Goal: Task Accomplishment & Management: Complete application form

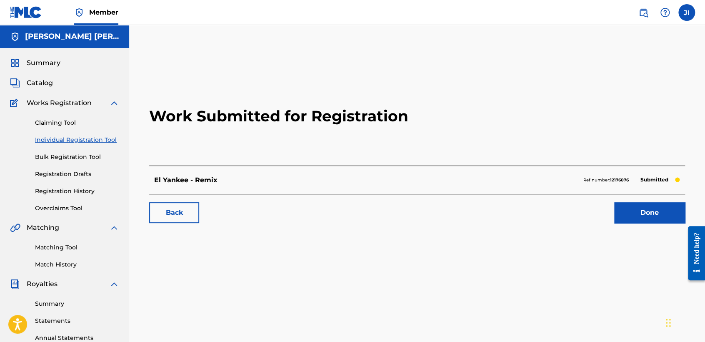
click at [46, 65] on span "Summary" at bounding box center [44, 63] width 34 height 10
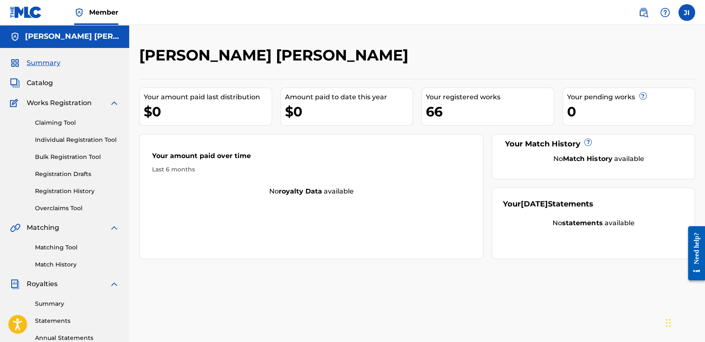
click at [39, 65] on span "Summary" at bounding box center [44, 63] width 34 height 10
click at [93, 143] on link "Individual Registration Tool" at bounding box center [77, 139] width 84 height 9
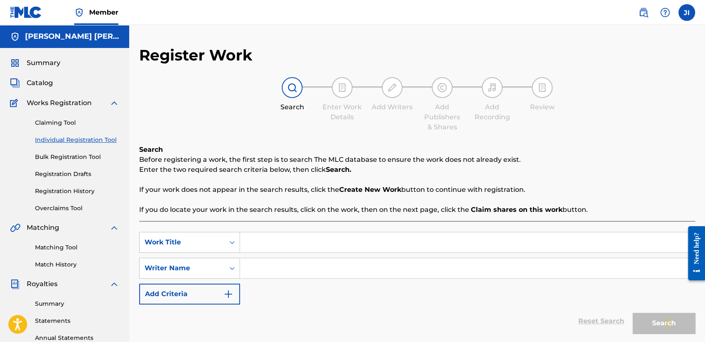
paste input "La Tabla Jr"
type input "La Tabla Jr"
click at [294, 268] on input "Search Form" at bounding box center [467, 268] width 455 height 20
paste input "La Tabla Jr"
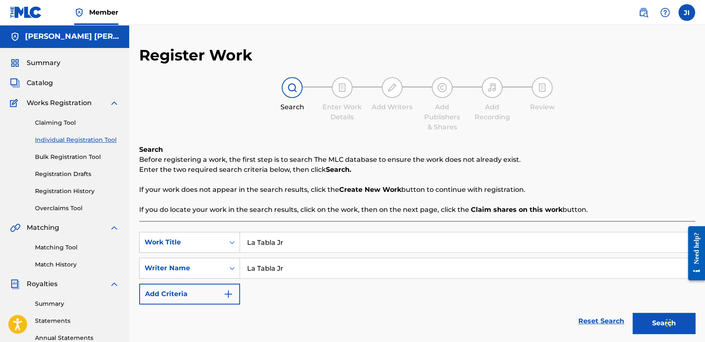
type input "La Tabla Jr"
click at [495, 285] on div "SearchWithCriteriaba5d3bca-90c1-4dba-bac0-5421a08d7adc Work Title La Tabla Jr S…" at bounding box center [417, 268] width 556 height 73
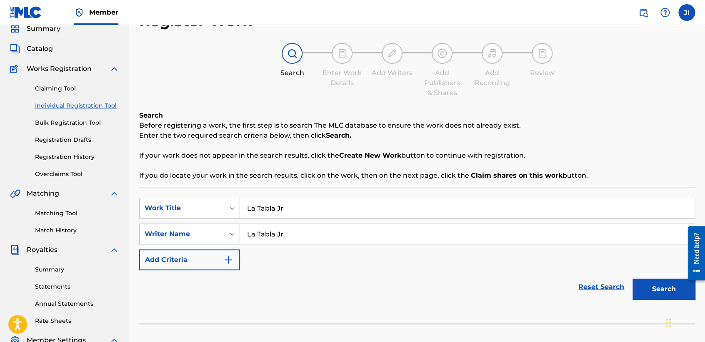
scroll to position [37, 0]
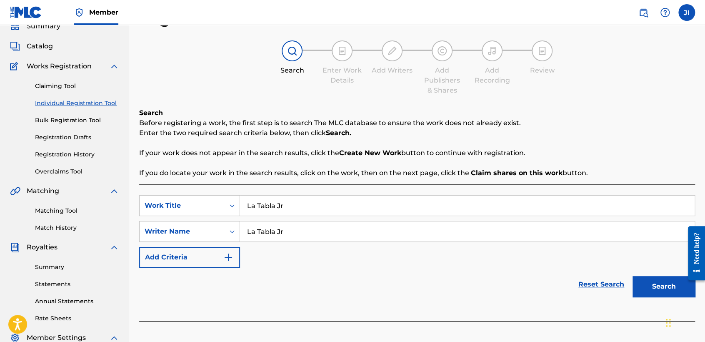
click at [656, 286] on button "Search" at bounding box center [664, 286] width 63 height 21
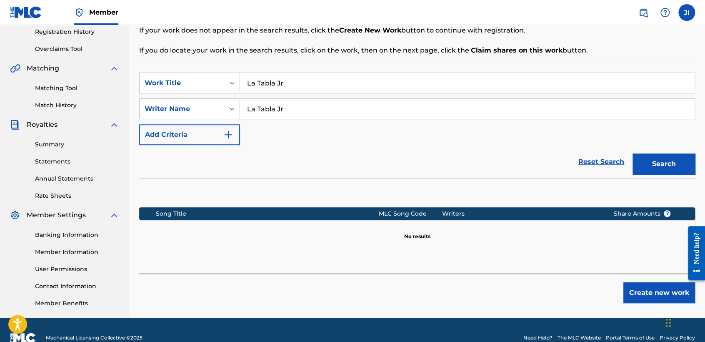
scroll to position [175, 0]
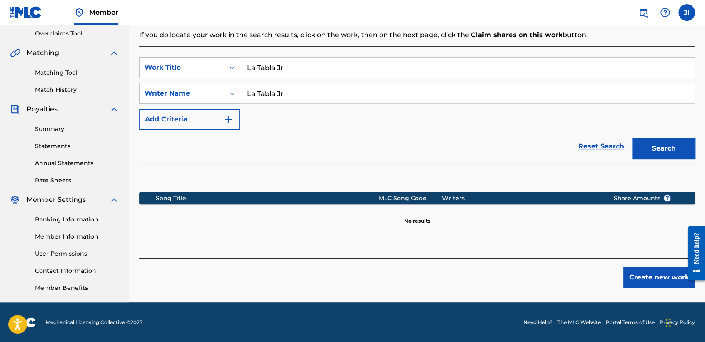
click at [646, 276] on button "Create new work" at bounding box center [660, 277] width 72 height 21
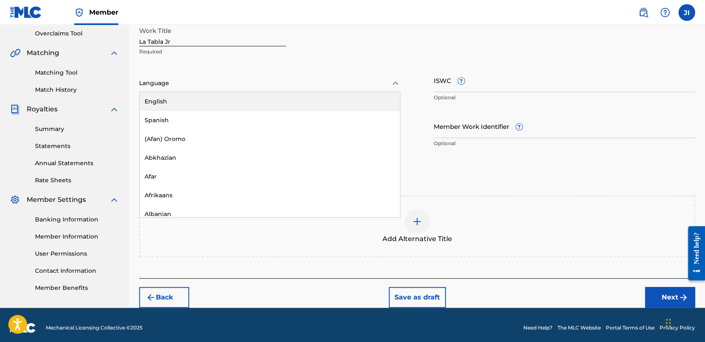
click at [337, 78] on div at bounding box center [269, 83] width 261 height 10
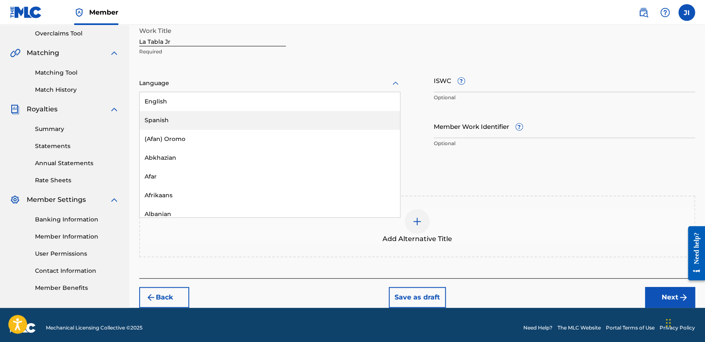
click at [241, 116] on div "Spanish" at bounding box center [270, 120] width 261 height 19
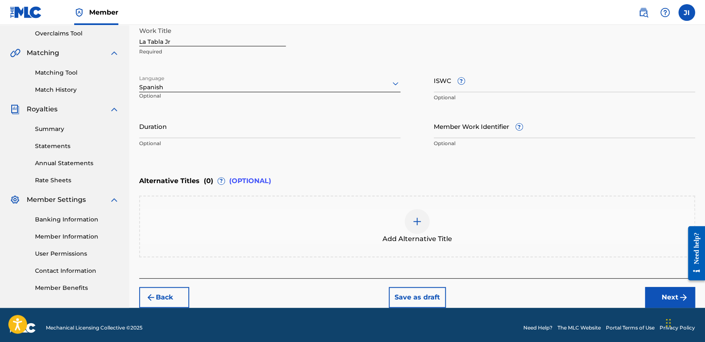
click at [196, 138] on div "Duration Optional" at bounding box center [269, 133] width 261 height 38
click at [196, 133] on input "Duration" at bounding box center [269, 126] width 261 height 24
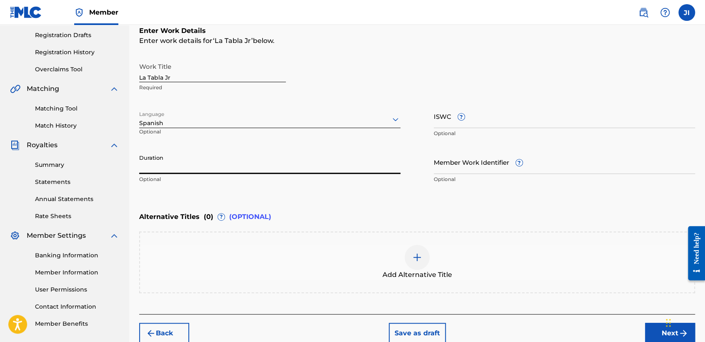
scroll to position [128, 0]
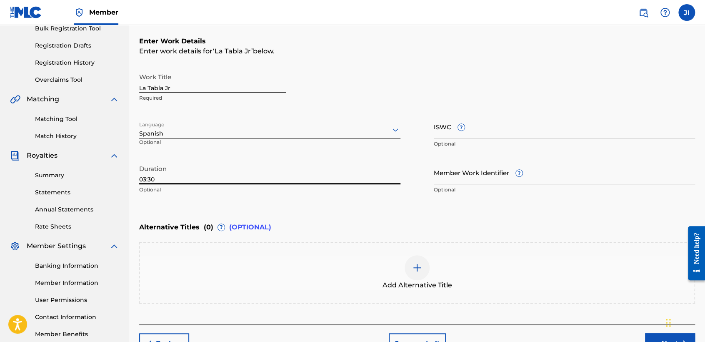
type input "03:30"
click at [651, 340] on button "Next" at bounding box center [670, 343] width 50 height 21
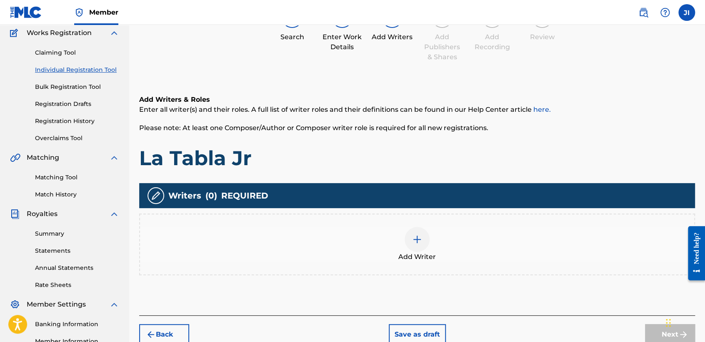
scroll to position [83, 0]
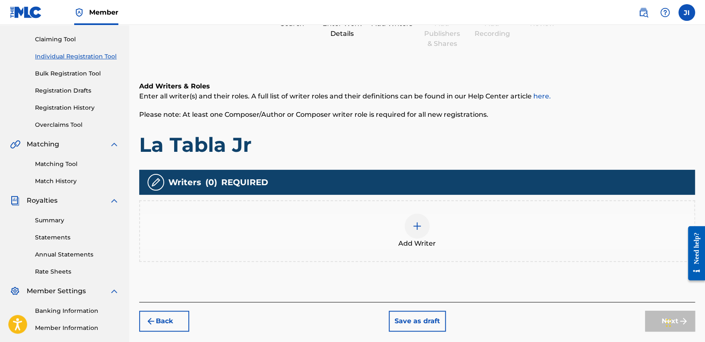
click at [410, 219] on div at bounding box center [417, 225] width 25 height 25
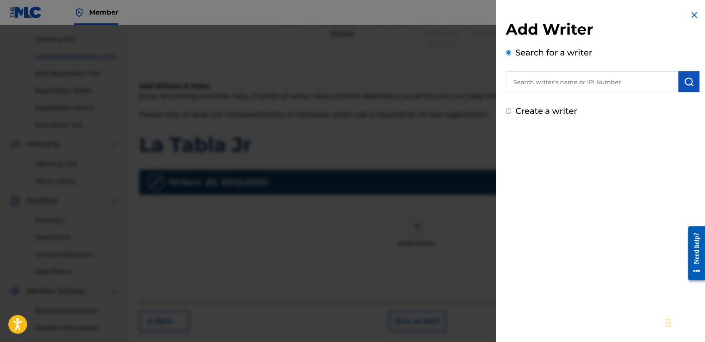
click at [523, 87] on input "text" at bounding box center [592, 81] width 173 height 21
type input "01311542795"
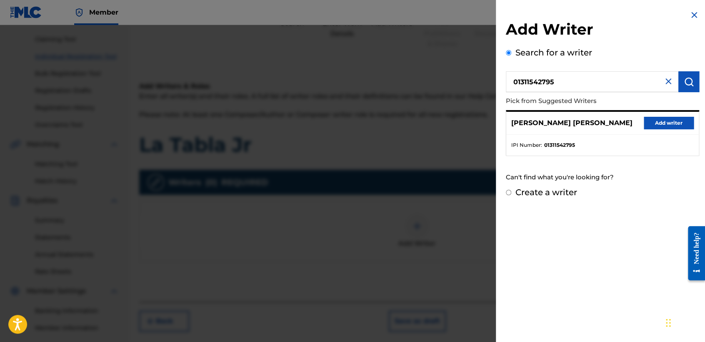
click at [664, 123] on button "Add writer" at bounding box center [669, 123] width 50 height 13
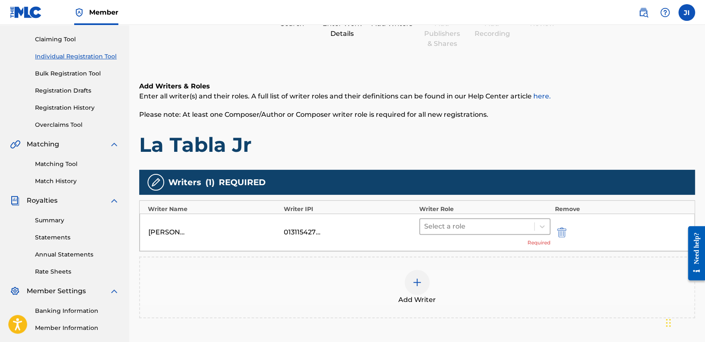
click at [495, 231] on div at bounding box center [477, 227] width 106 height 12
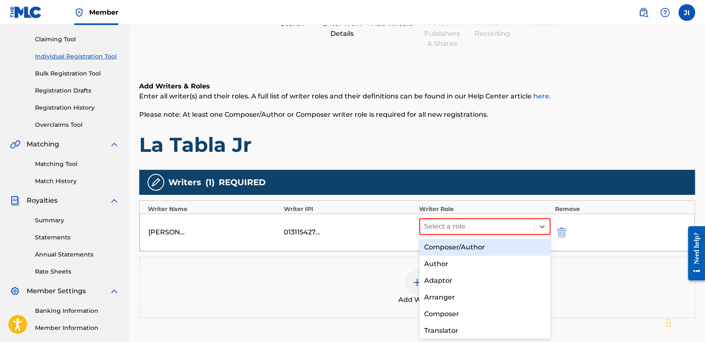
click at [482, 247] on div "Composer/Author" at bounding box center [484, 247] width 131 height 17
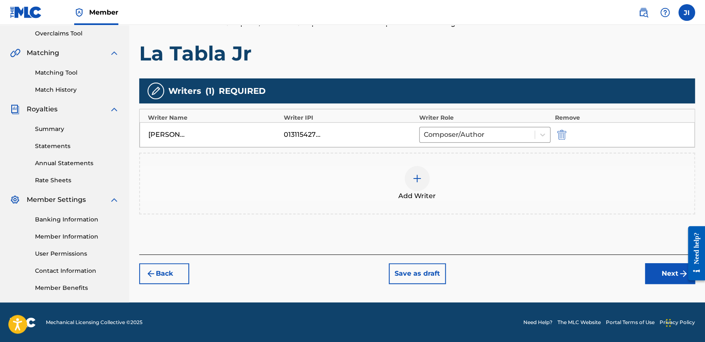
click at [660, 280] on button "Next" at bounding box center [670, 273] width 50 height 21
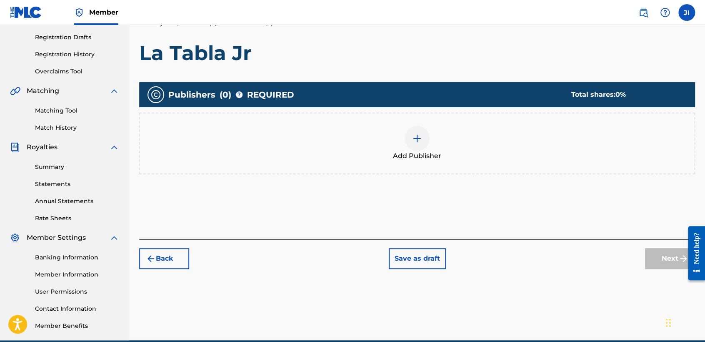
scroll to position [37, 0]
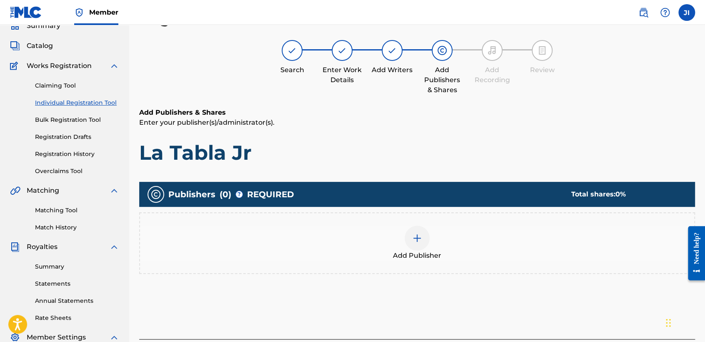
click at [415, 227] on div at bounding box center [417, 238] width 25 height 25
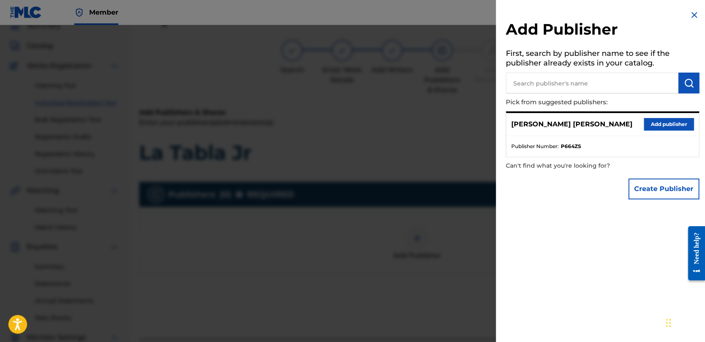
click at [671, 116] on div "[PERSON_NAME] [PERSON_NAME] Add publisher" at bounding box center [603, 124] width 193 height 23
click at [674, 122] on button "Add publisher" at bounding box center [669, 124] width 50 height 13
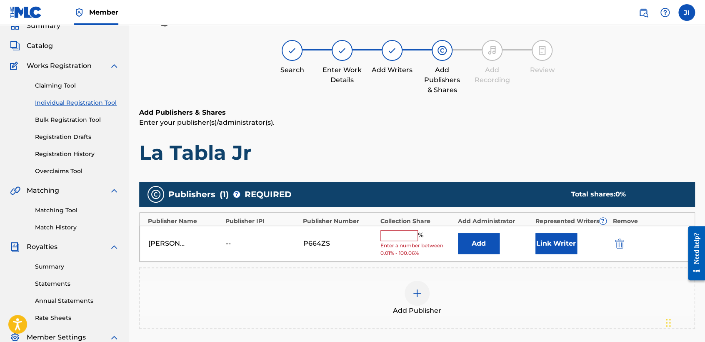
click at [391, 233] on input "text" at bounding box center [400, 235] width 38 height 11
type input "100"
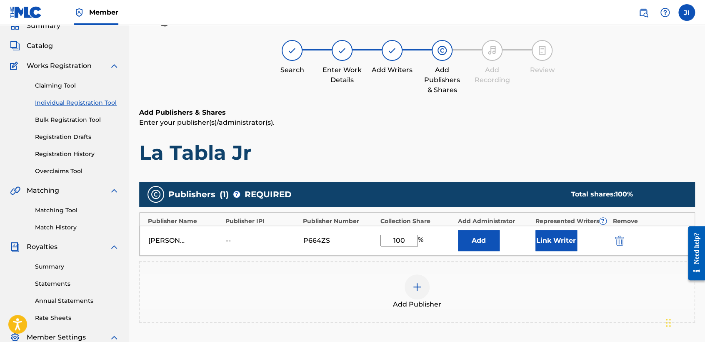
click at [562, 231] on button "Link Writer" at bounding box center [557, 240] width 42 height 21
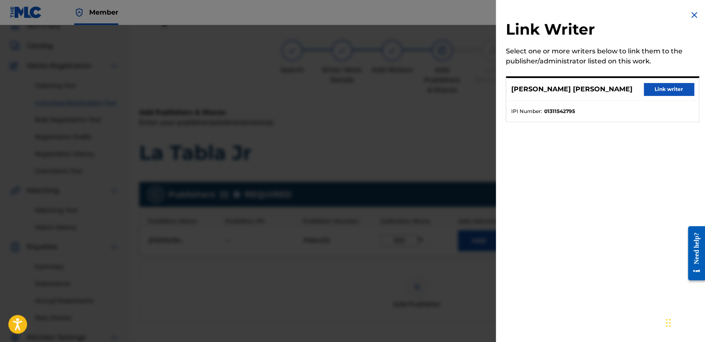
click at [662, 83] on button "Link writer" at bounding box center [669, 89] width 50 height 13
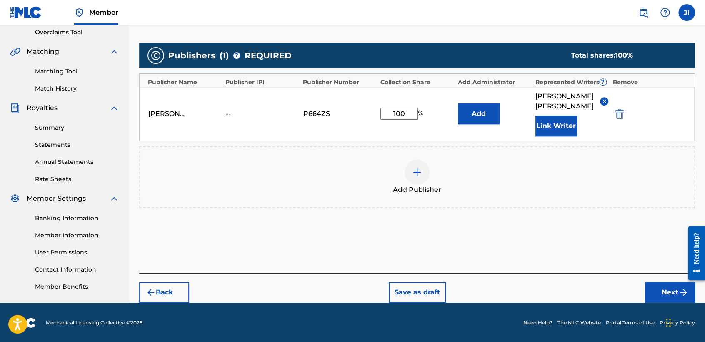
click at [657, 297] on button "Next" at bounding box center [670, 292] width 50 height 21
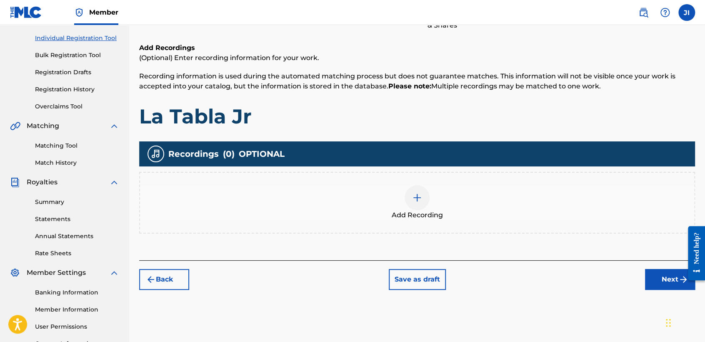
scroll to position [175, 0]
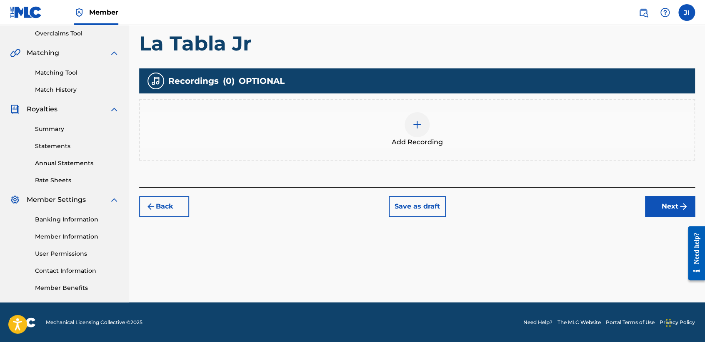
click at [390, 125] on div "Add Recording" at bounding box center [417, 129] width 554 height 35
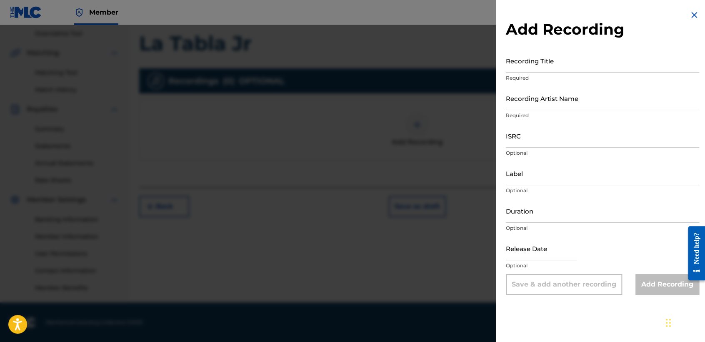
click at [556, 62] on input "Recording Title" at bounding box center [602, 61] width 193 height 24
paste input "La Tabla Jr"
type input "La Tabla Jr"
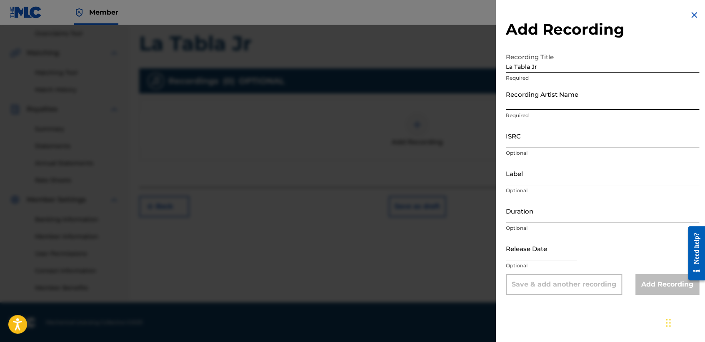
click at [534, 102] on input "Recording Artist Name" at bounding box center [602, 98] width 193 height 24
type input "[PERSON_NAME] MX"
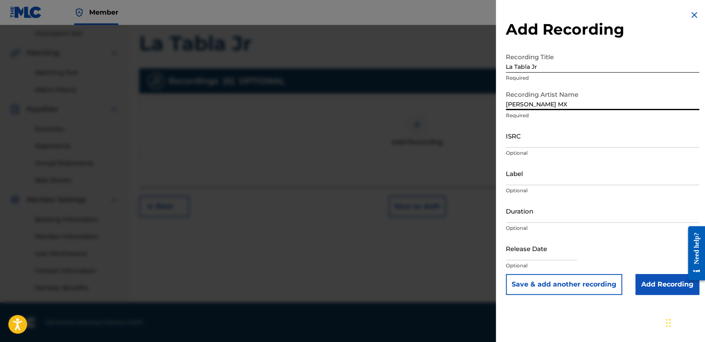
click at [517, 142] on input "ISRC" at bounding box center [602, 136] width 193 height 24
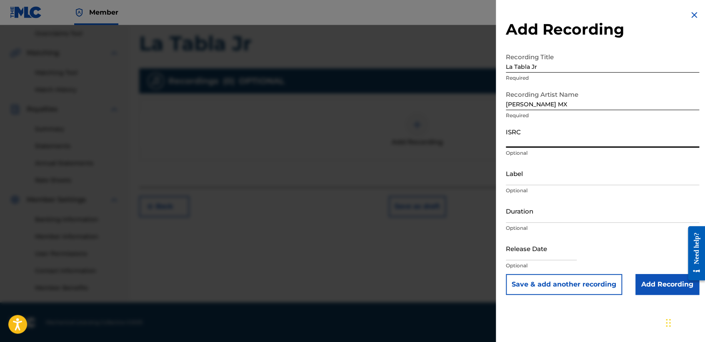
paste input "QZK6G2444246"
type input "QZK6G2444246"
click at [554, 214] on input "Duration" at bounding box center [602, 211] width 193 height 24
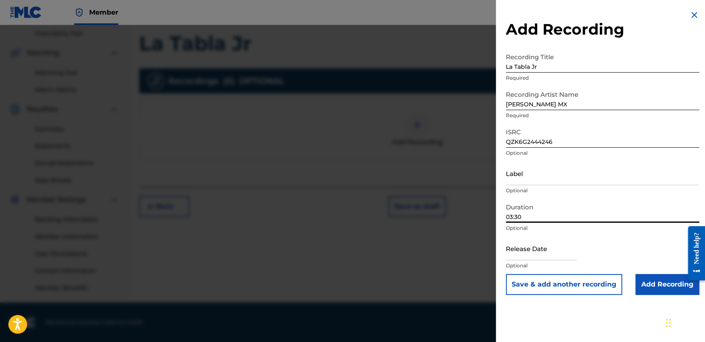
type input "03:30"
click at [543, 241] on input "text" at bounding box center [541, 248] width 71 height 24
select select "8"
select select "2025"
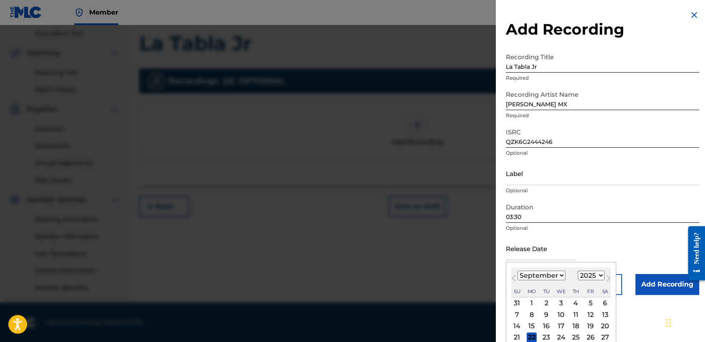
click at [561, 274] on select "January February March April May June July August September October November De…" at bounding box center [542, 276] width 48 height 10
select select "4"
click at [518, 271] on select "January February March April May June July August September October November De…" at bounding box center [542, 276] width 48 height 10
click at [591, 276] on select "1899 1900 1901 1902 1903 1904 1905 1906 1907 1908 1909 1910 1911 1912 1913 1914…" at bounding box center [591, 276] width 27 height 10
select select "2024"
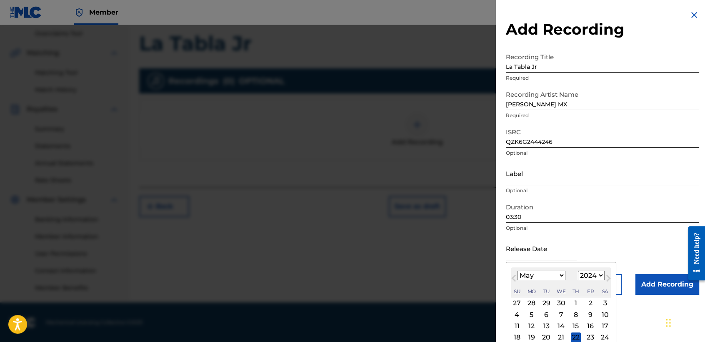
click at [578, 271] on select "1899 1900 1901 1902 1903 1904 1905 1906 1907 1908 1909 1910 1911 1912 1913 1914…" at bounding box center [591, 276] width 27 height 10
click at [577, 323] on div "16" at bounding box center [576, 326] width 10 height 10
type input "[DATE]"
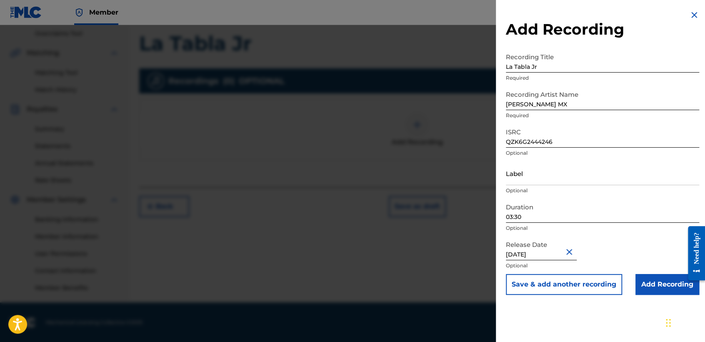
click at [647, 277] on input "Add Recording" at bounding box center [668, 284] width 64 height 21
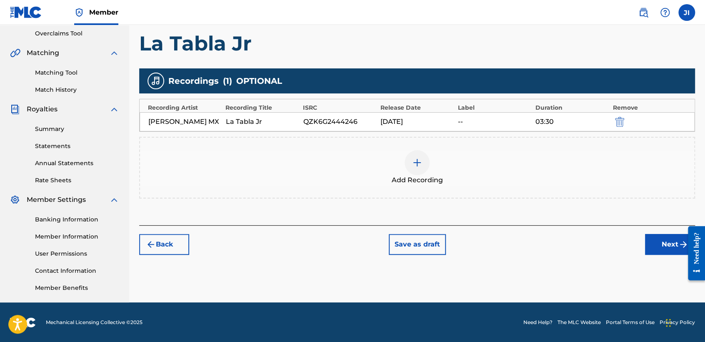
click at [658, 241] on button "Next" at bounding box center [670, 244] width 50 height 21
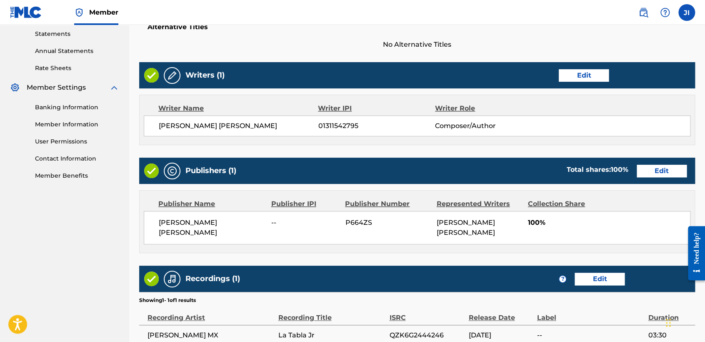
scroll to position [372, 0]
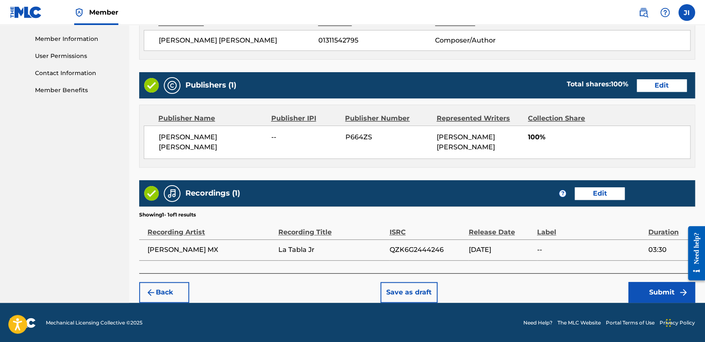
click at [672, 295] on button "Submit" at bounding box center [662, 292] width 67 height 21
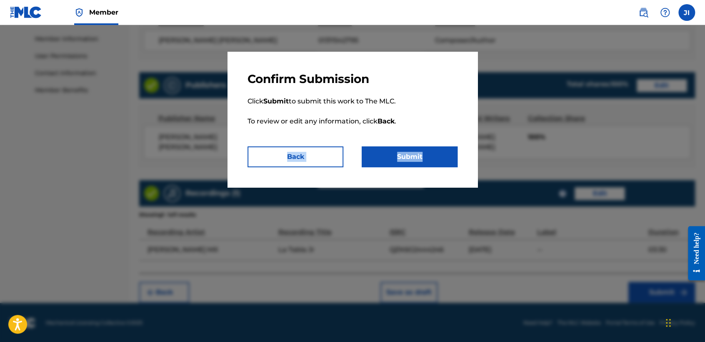
drag, startPoint x: 428, startPoint y: 144, endPoint x: 433, endPoint y: 151, distance: 8.7
click at [433, 151] on div "Confirm Submission Click Submit to submit this work to The MLC. To review or ed…" at bounding box center [353, 119] width 250 height 135
drag, startPoint x: 433, startPoint y: 151, endPoint x: 441, endPoint y: 157, distance: 9.5
click at [441, 157] on button "Submit" at bounding box center [410, 156] width 96 height 21
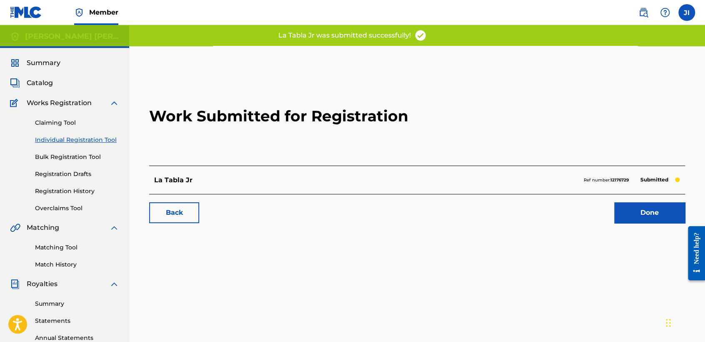
click at [84, 139] on link "Individual Registration Tool" at bounding box center [77, 139] width 84 height 9
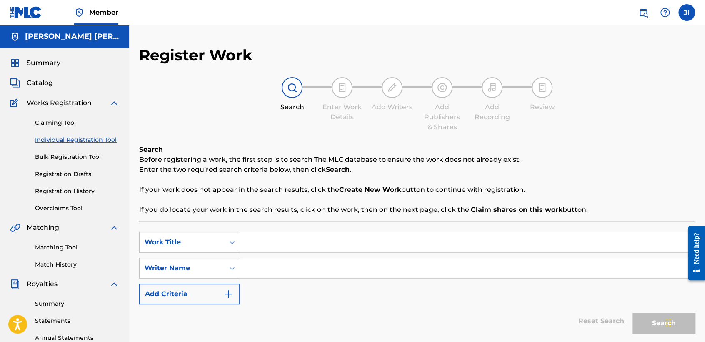
paste input "Para La Pulga V3"
type input "Para La Pulga V3"
paste input "Para La Pulga V3"
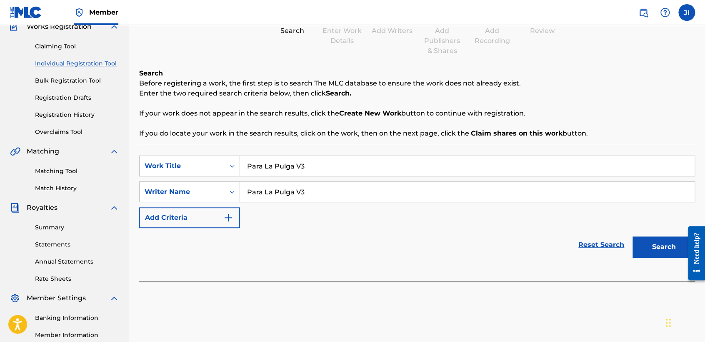
scroll to position [93, 0]
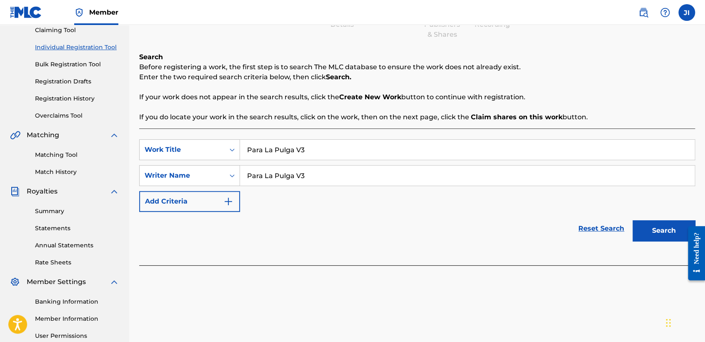
type input "Para La Pulga V3"
click at [652, 234] on button "Search" at bounding box center [664, 230] width 63 height 21
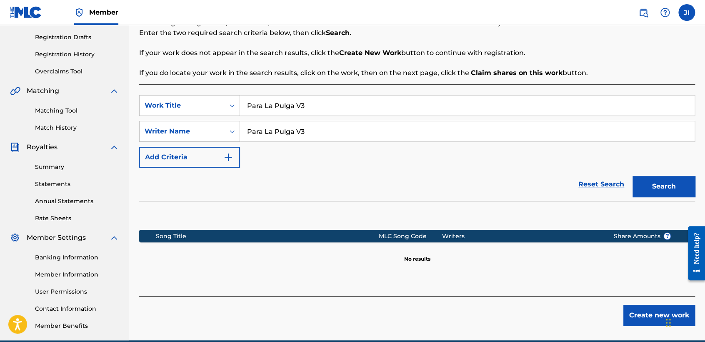
scroll to position [175, 0]
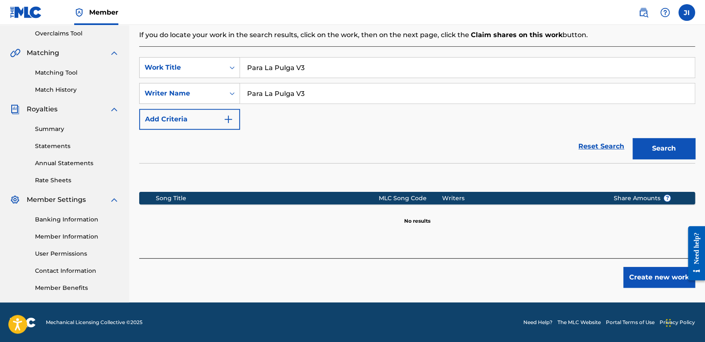
click at [652, 267] on button "Create new work" at bounding box center [660, 277] width 72 height 21
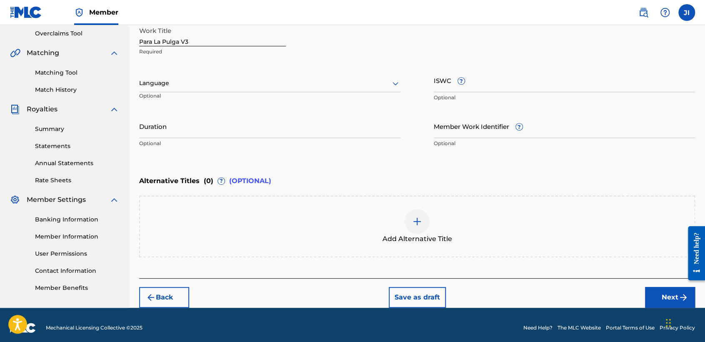
click at [202, 92] on p "Optional" at bounding box center [178, 99] width 79 height 14
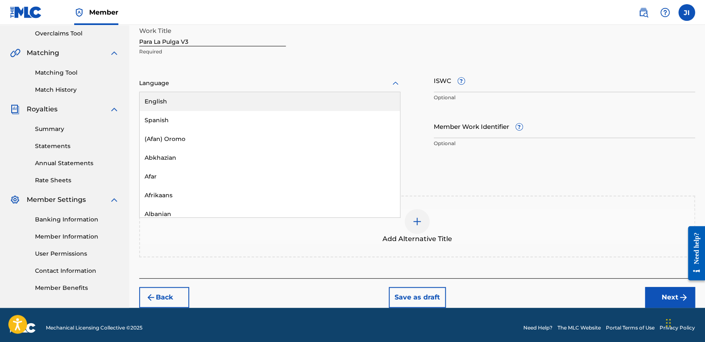
click at [203, 85] on div at bounding box center [269, 83] width 261 height 10
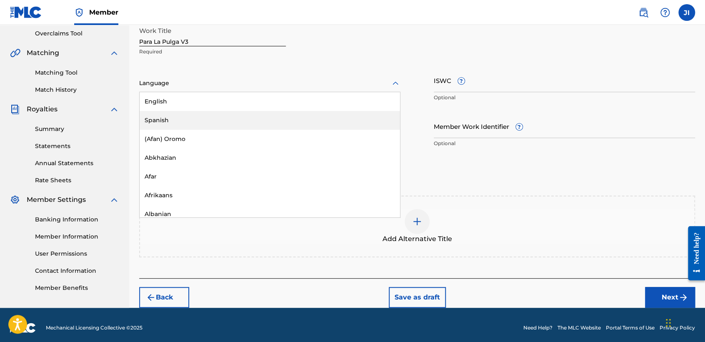
click at [208, 128] on div "Spanish" at bounding box center [270, 120] width 261 height 19
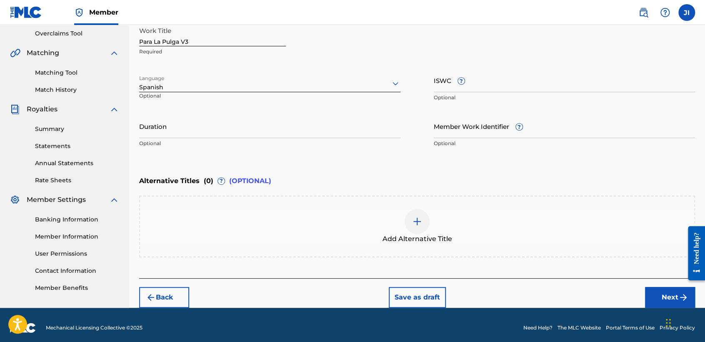
click at [208, 128] on input "Duration" at bounding box center [269, 126] width 261 height 24
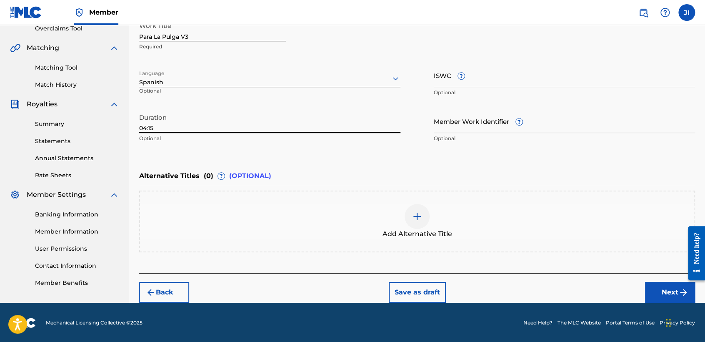
type input "04:15"
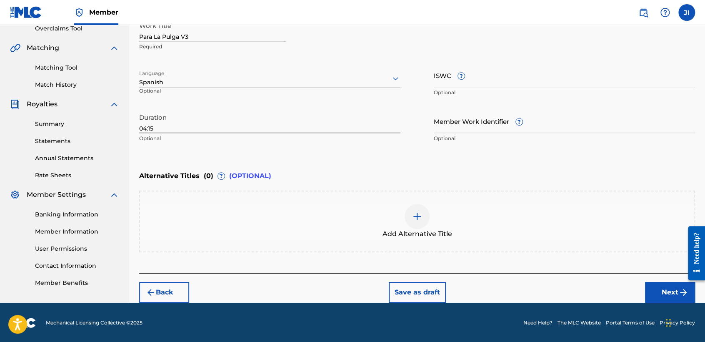
click at [675, 295] on button "Next" at bounding box center [670, 292] width 50 height 21
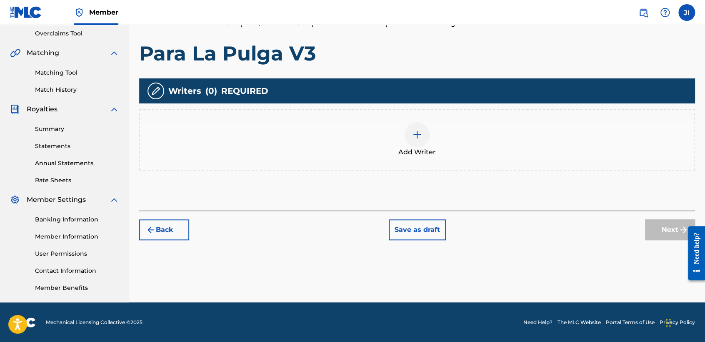
click at [411, 135] on div at bounding box center [417, 134] width 25 height 25
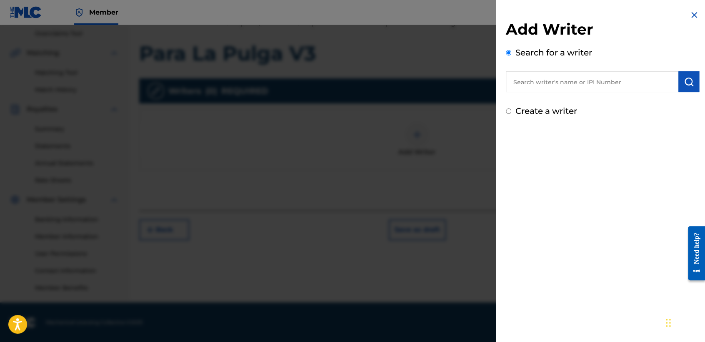
click at [530, 85] on input "text" at bounding box center [592, 81] width 173 height 21
click at [509, 113] on div "Create a writer" at bounding box center [602, 111] width 193 height 13
click at [529, 88] on input "text" at bounding box center [592, 81] width 173 height 21
type input "01311542795"
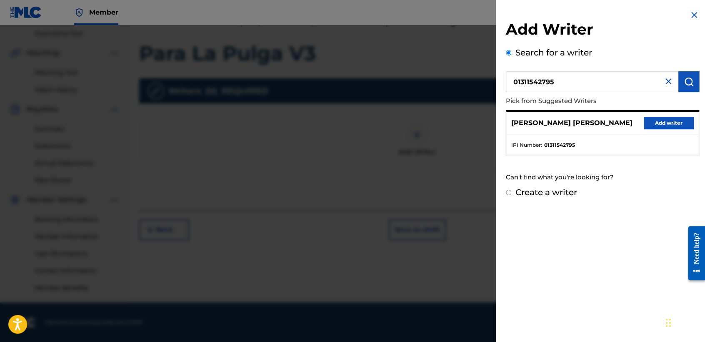
click at [657, 119] on button "Add writer" at bounding box center [669, 123] width 50 height 13
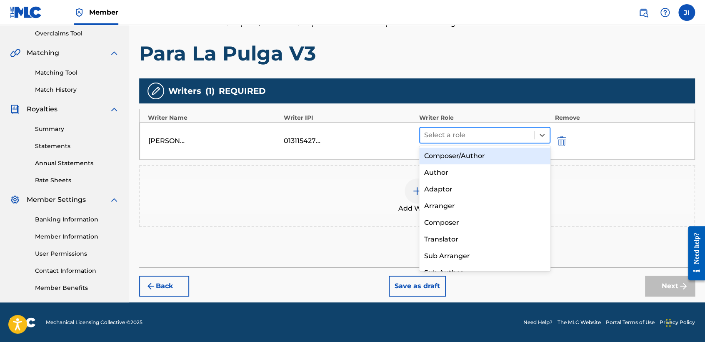
click at [502, 132] on div at bounding box center [477, 135] width 106 height 12
click at [504, 154] on div "Composer/Author" at bounding box center [484, 156] width 131 height 17
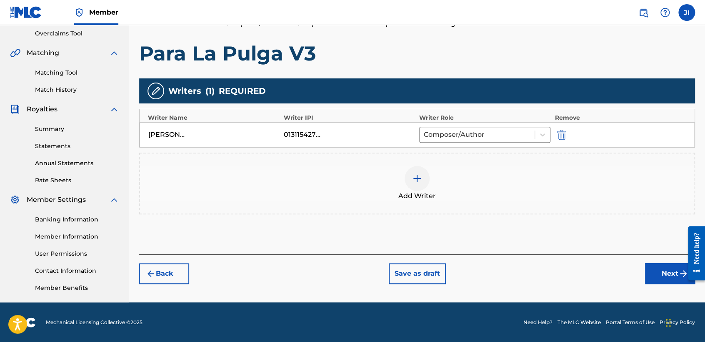
click at [673, 275] on button "Next" at bounding box center [670, 273] width 50 height 21
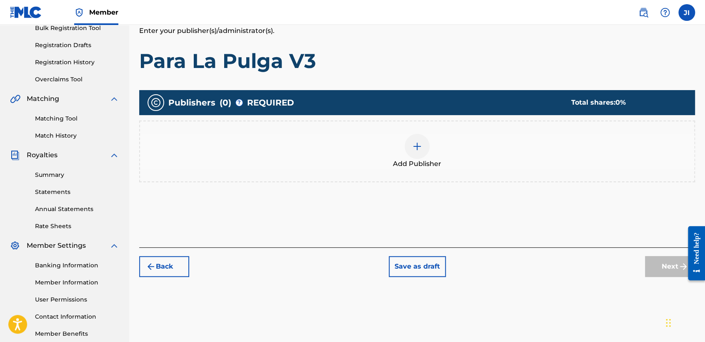
scroll to position [130, 0]
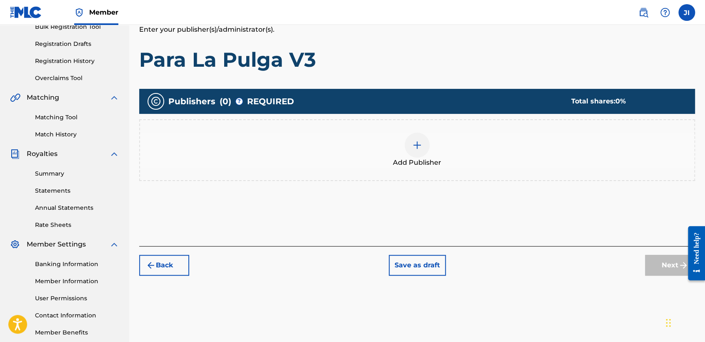
click at [392, 157] on div "Add Publisher" at bounding box center [417, 150] width 554 height 35
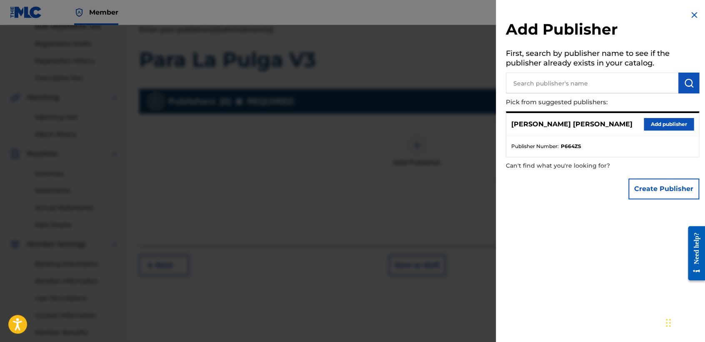
click at [685, 121] on button "Add publisher" at bounding box center [669, 124] width 50 height 13
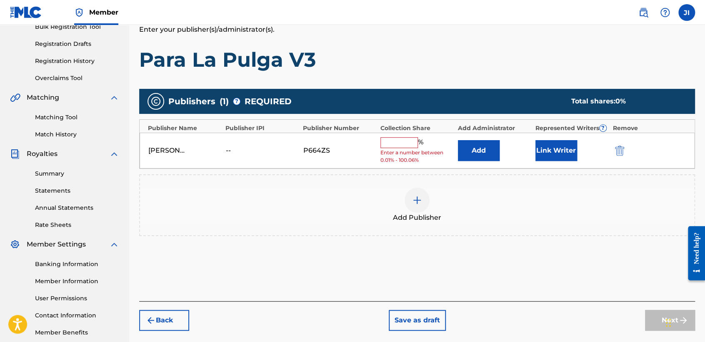
click at [406, 141] on input "text" at bounding box center [400, 142] width 38 height 11
type input "100"
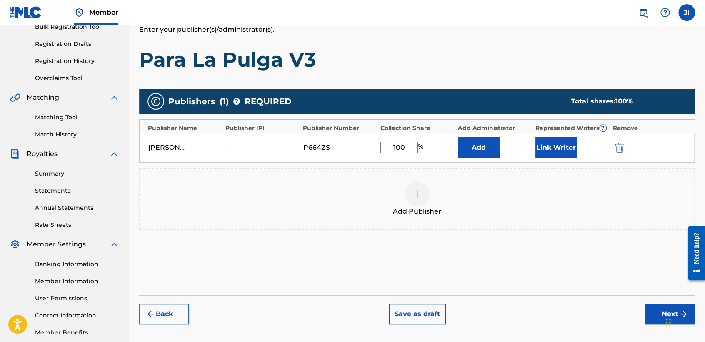
click at [554, 148] on button "Link Writer" at bounding box center [557, 147] width 42 height 21
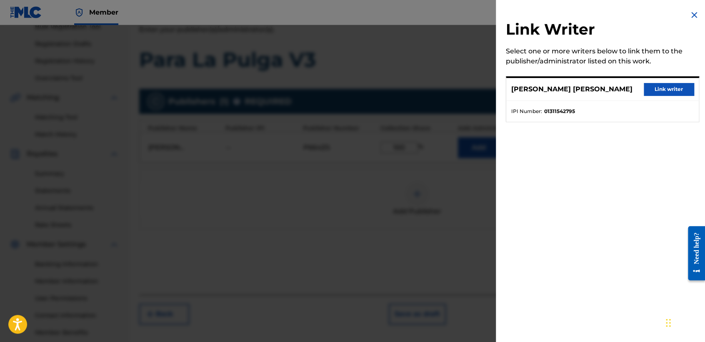
click at [678, 95] on div "[PERSON_NAME] [PERSON_NAME] Link writer" at bounding box center [603, 89] width 193 height 23
click at [678, 91] on button "Link writer" at bounding box center [669, 89] width 50 height 13
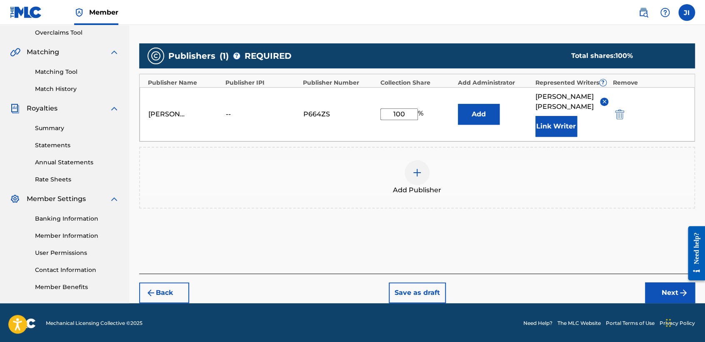
scroll to position [176, 0]
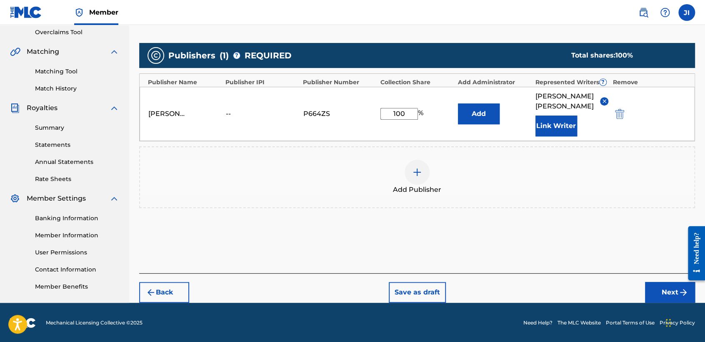
click at [662, 278] on div "Back Save as draft Next" at bounding box center [417, 288] width 556 height 30
click at [662, 281] on div "Back Save as draft Next" at bounding box center [417, 288] width 556 height 30
click at [657, 293] on button "Next" at bounding box center [670, 292] width 50 height 21
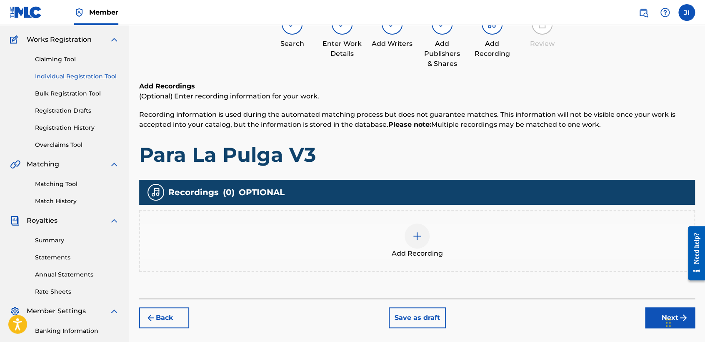
scroll to position [83, 0]
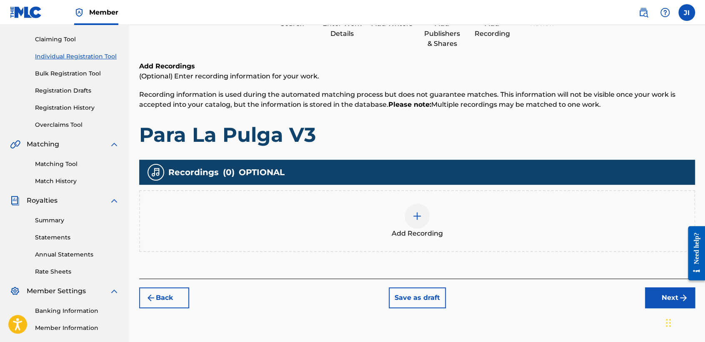
click at [436, 243] on div "Add Recording" at bounding box center [417, 221] width 556 height 62
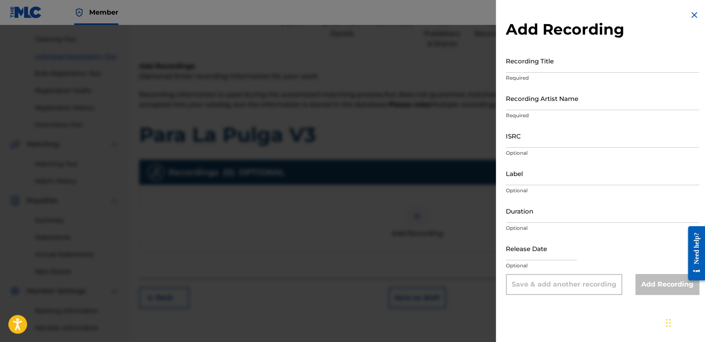
click at [605, 75] on p "Required" at bounding box center [602, 78] width 193 height 8
click at [602, 72] on input "Recording Title" at bounding box center [602, 61] width 193 height 24
paste input "Para La Pulga V3"
type input "Para La Pulga V3"
click at [574, 106] on input "Recording Artist Name" at bounding box center [602, 98] width 193 height 24
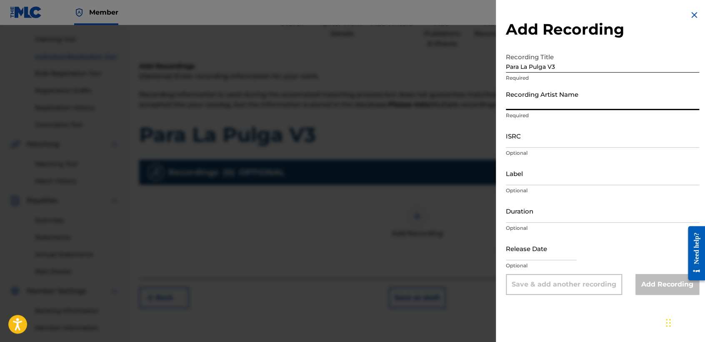
type input "[PERSON_NAME] MX"
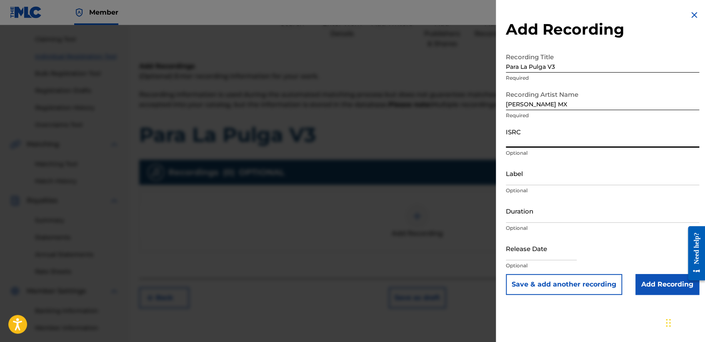
click at [519, 145] on input "ISRC" at bounding box center [602, 136] width 193 height 24
paste input "QZMEQ2401230"
type input "QZMEQ2401230"
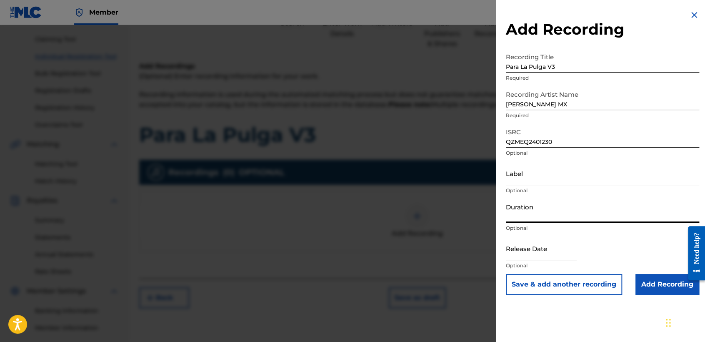
drag, startPoint x: 534, startPoint y: 211, endPoint x: 535, endPoint y: 217, distance: 6.3
click at [535, 217] on input "Duration" at bounding box center [602, 211] width 193 height 24
type input "04:15"
click at [535, 243] on input "text" at bounding box center [541, 248] width 71 height 24
select select "8"
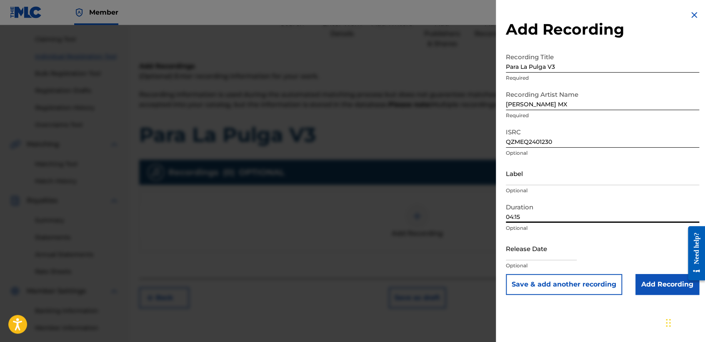
select select "2025"
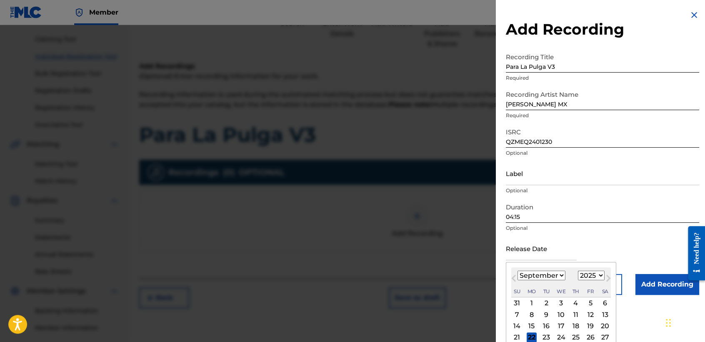
click at [513, 336] on div "21" at bounding box center [517, 337] width 10 height 10
type input "[DATE]"
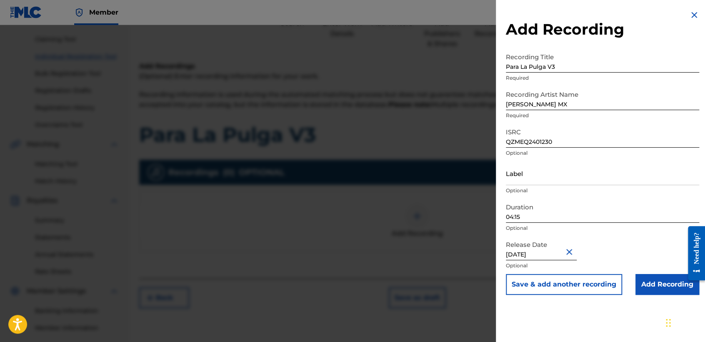
click at [552, 258] on input "[DATE]" at bounding box center [541, 248] width 71 height 24
select select "8"
select select "2025"
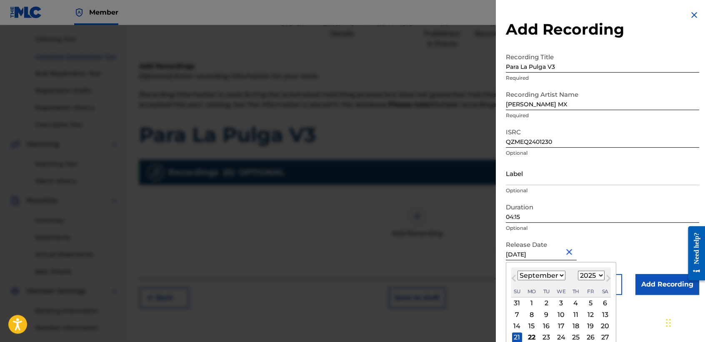
click at [560, 278] on select "January February March April May June July August September October November De…" at bounding box center [542, 276] width 48 height 10
select select "4"
click at [518, 271] on select "January February March April May June July August September October November De…" at bounding box center [542, 276] width 48 height 10
click at [594, 276] on select "1899 1900 1901 1902 1903 1904 1905 1906 1907 1908 1909 1910 1911 1912 1913 1914…" at bounding box center [591, 276] width 27 height 10
select select "2024"
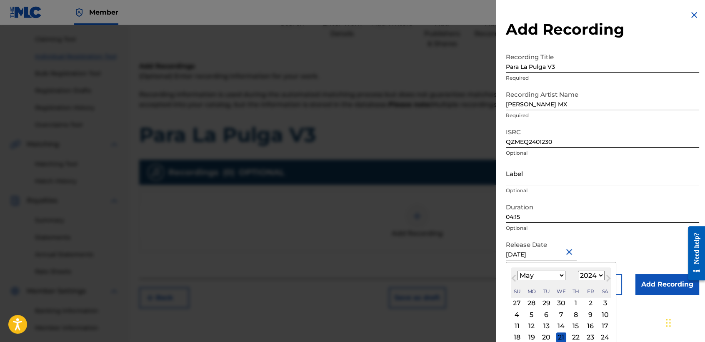
click at [578, 271] on select "1899 1900 1901 1902 1903 1904 1905 1906 1907 1908 1909 1910 1911 1912 1913 1914…" at bounding box center [591, 276] width 27 height 10
click at [549, 334] on div "21" at bounding box center [547, 337] width 10 height 10
type input "[DATE]"
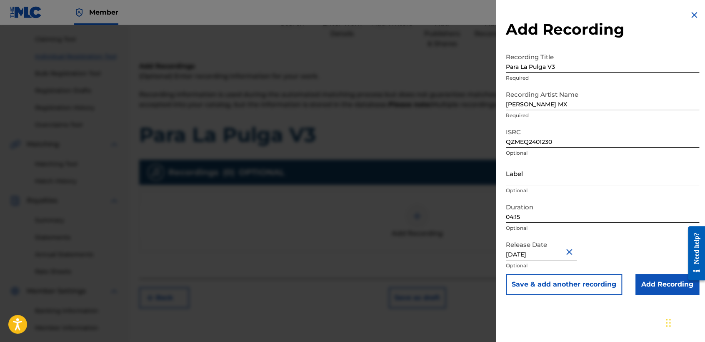
click at [672, 289] on input "Add Recording" at bounding box center [668, 284] width 64 height 21
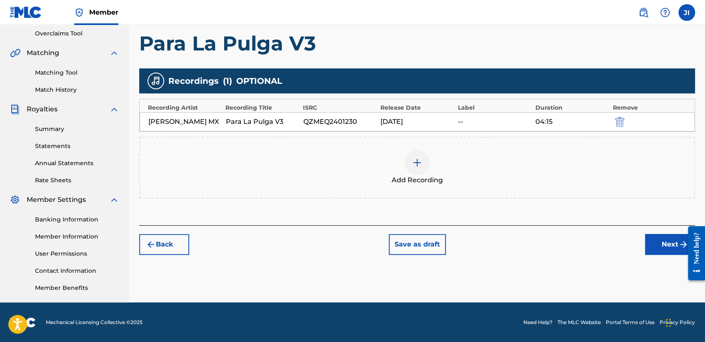
click at [667, 247] on button "Next" at bounding box center [670, 244] width 50 height 21
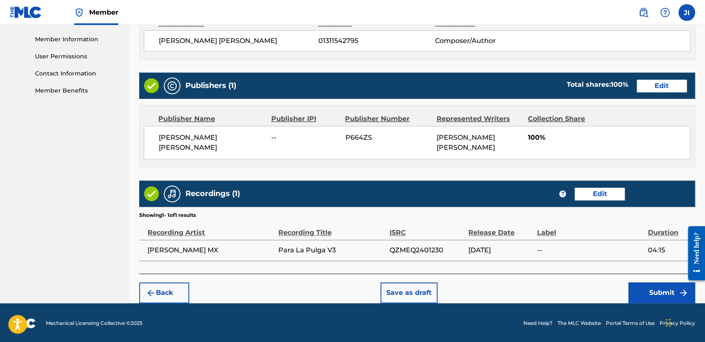
scroll to position [372, 0]
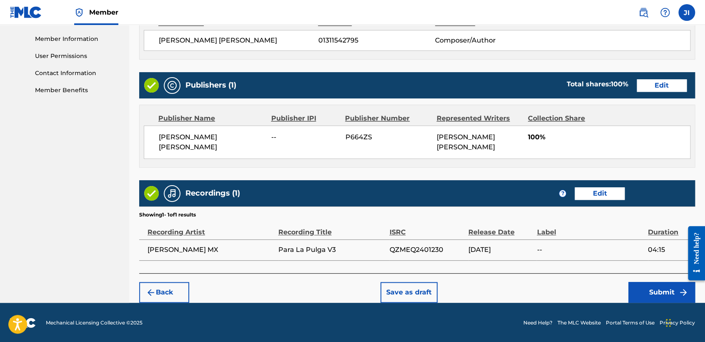
click at [662, 290] on button "Submit" at bounding box center [662, 292] width 67 height 21
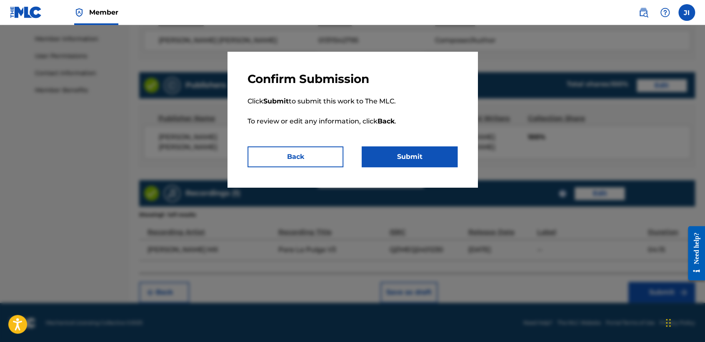
drag, startPoint x: 401, startPoint y: 153, endPoint x: 403, endPoint y: 163, distance: 9.7
click at [403, 163] on button "Submit" at bounding box center [410, 156] width 96 height 21
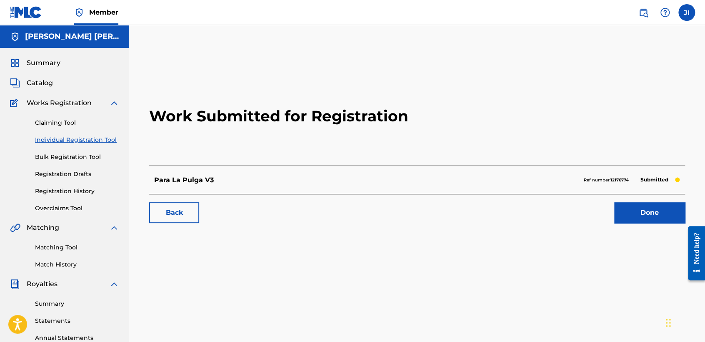
click at [44, 150] on div "Claiming Tool Individual Registration Tool Bulk Registration Tool Registration …" at bounding box center [64, 160] width 109 height 105
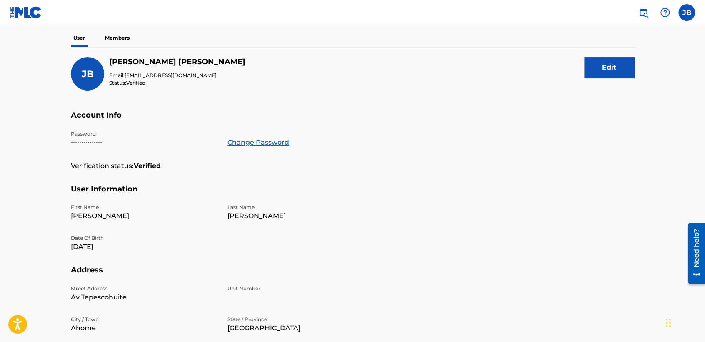
click at [38, 14] on img at bounding box center [26, 12] width 32 height 12
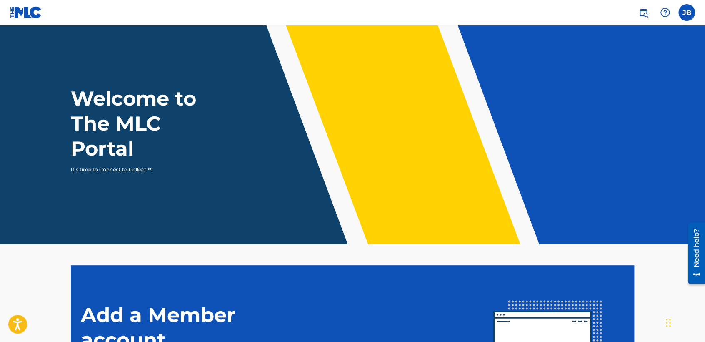
click at [682, 14] on label at bounding box center [687, 12] width 17 height 17
click at [687, 13] on input "JB Josue Balderrama Carreño contactojb10@gmail.com Notification Preferences Pro…" at bounding box center [687, 13] width 0 height 0
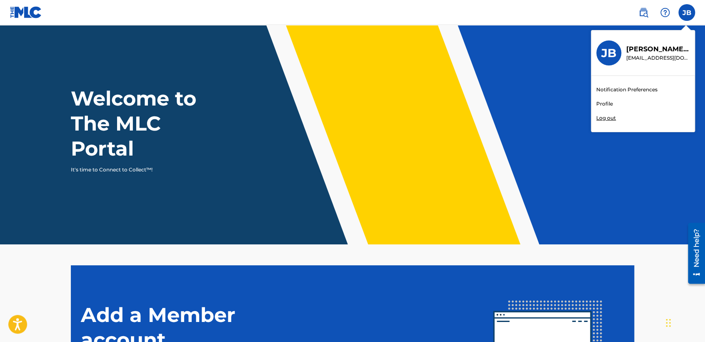
click at [610, 102] on link "Profile" at bounding box center [605, 104] width 17 height 8
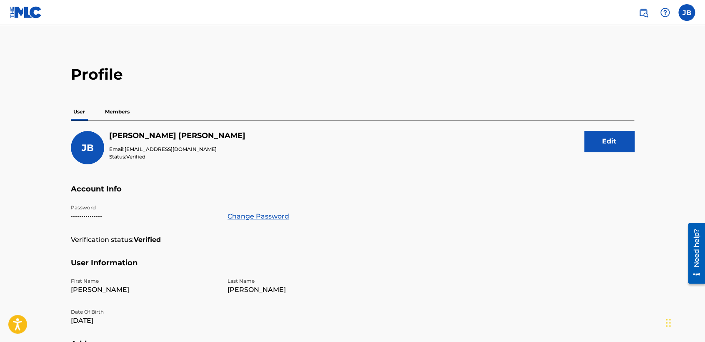
click at [124, 113] on p "Members" at bounding box center [118, 112] width 30 height 18
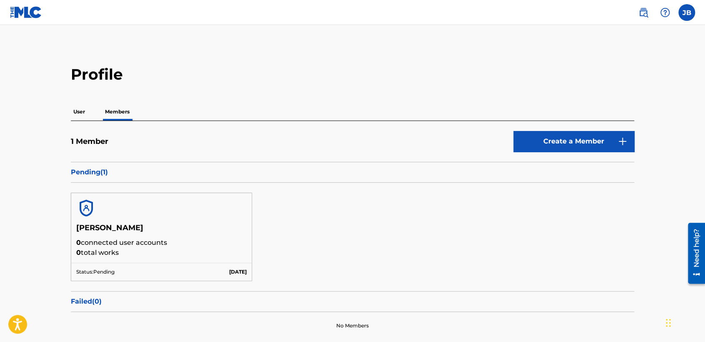
drag, startPoint x: 319, startPoint y: 238, endPoint x: 170, endPoint y: 209, distance: 151.7
click at [170, 209] on div "Josue Balderrama Carreño 0 connected user accounts 0 total works Status: Pendin…" at bounding box center [353, 237] width 564 height 108
click at [295, 196] on div "Josue Balderrama Carreño 0 connected user accounts 0 total works Status: Pendin…" at bounding box center [353, 237] width 564 height 108
click at [27, 3] on link at bounding box center [26, 12] width 32 height 25
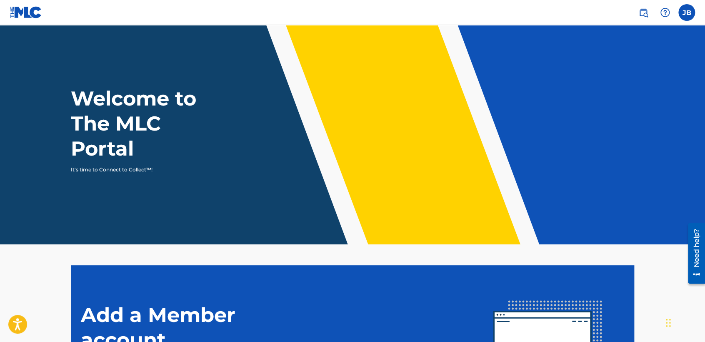
click at [682, 11] on label at bounding box center [687, 12] width 17 height 17
click at [687, 13] on input "JB Josue Balderrama Carreño contactojb10@gmail.com Notification Preferences Pro…" at bounding box center [687, 13] width 0 height 0
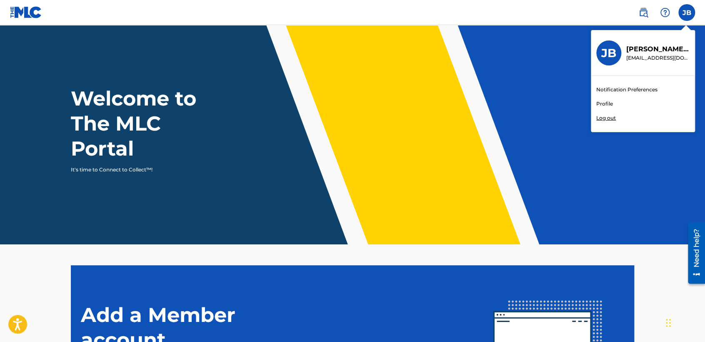
click at [609, 102] on link "Profile" at bounding box center [605, 104] width 17 height 8
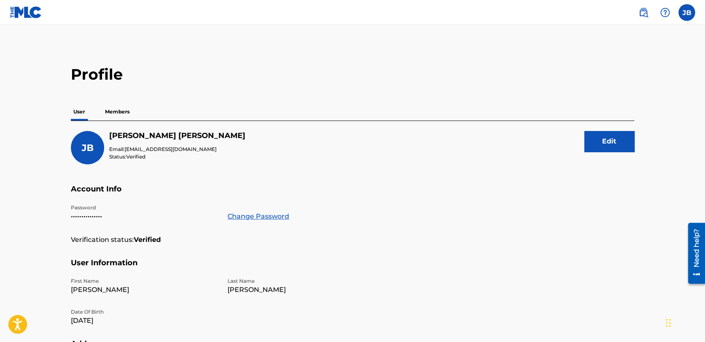
click at [692, 18] on label at bounding box center [687, 12] width 17 height 17
click at [687, 13] on input "JB Josue Balderrama Carreño contactojb10@gmail.com Notification Preferences Pro…" at bounding box center [687, 13] width 0 height 0
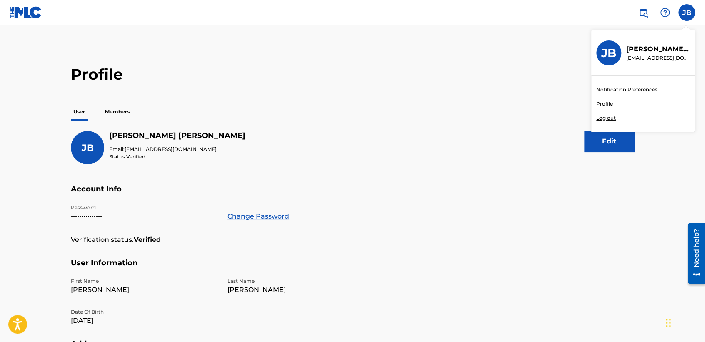
click at [612, 119] on p "Log out" at bounding box center [607, 118] width 20 height 8
click at [687, 13] on input "JB Josue Balderrama Carreño contactojb10@gmail.com Notification Preferences Pro…" at bounding box center [687, 13] width 0 height 0
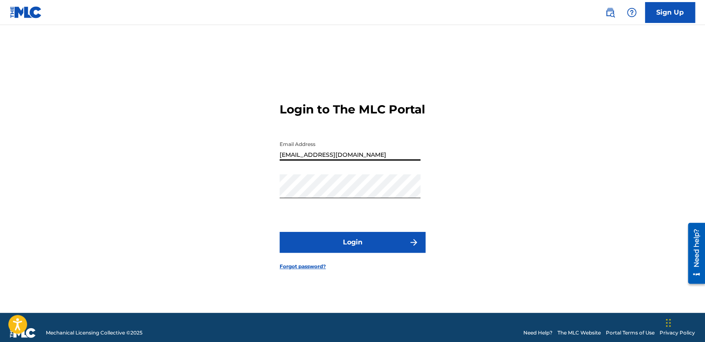
click at [395, 159] on input "nelsonkanzela@hotmail.com" at bounding box center [350, 149] width 141 height 24
type input "n"
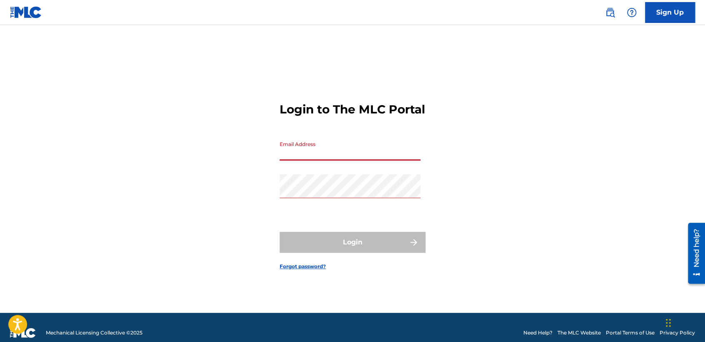
click at [349, 151] on input "Email Address" at bounding box center [350, 149] width 141 height 24
type input "contactojb10@gmail.com"
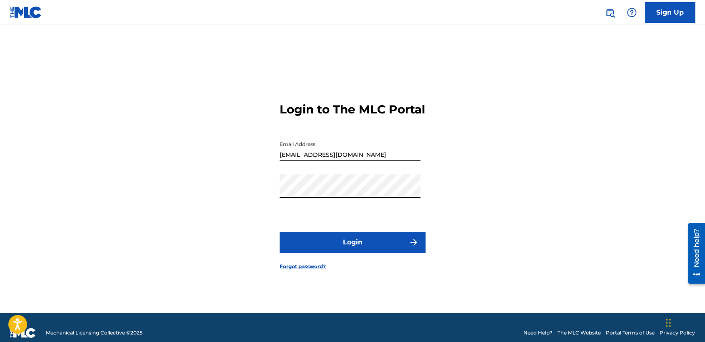
click at [291, 253] on button "Login" at bounding box center [353, 242] width 146 height 21
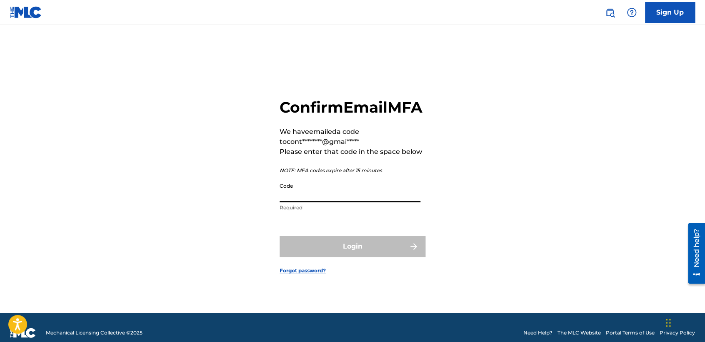
click at [329, 202] on input "Code" at bounding box center [350, 190] width 141 height 24
click at [315, 199] on input "Code" at bounding box center [350, 190] width 141 height 24
click at [287, 199] on input "Code" at bounding box center [350, 190] width 141 height 24
